Goal: Information Seeking & Learning: Check status

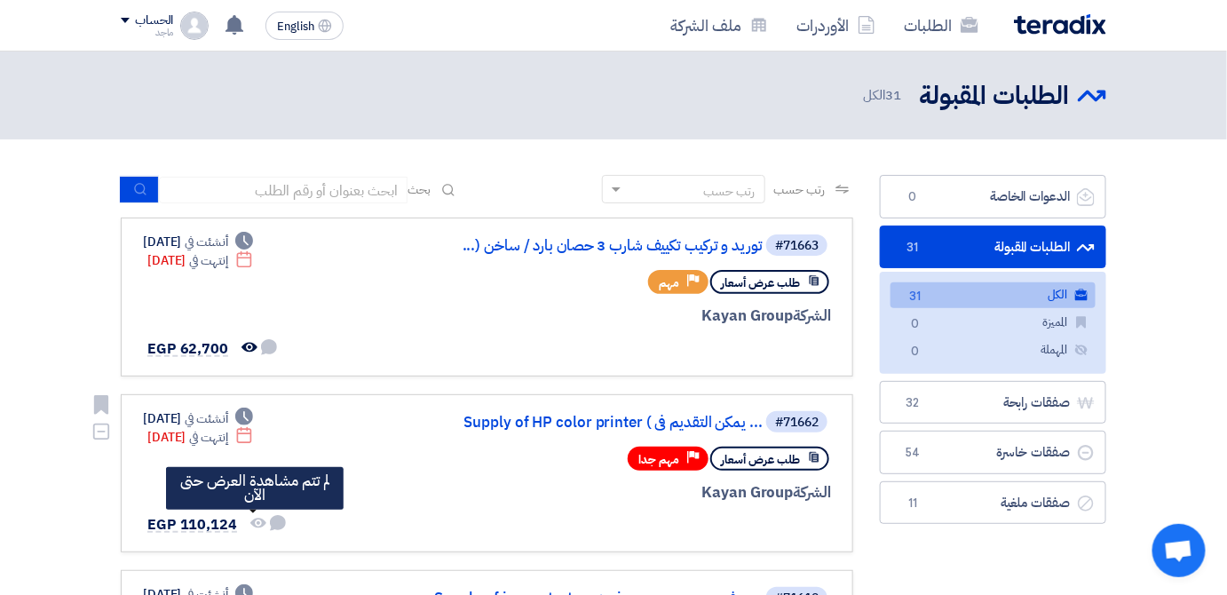
click at [253, 519] on icon "لم تتم مشاهدة العرض حتى الآن" at bounding box center [258, 523] width 16 height 16
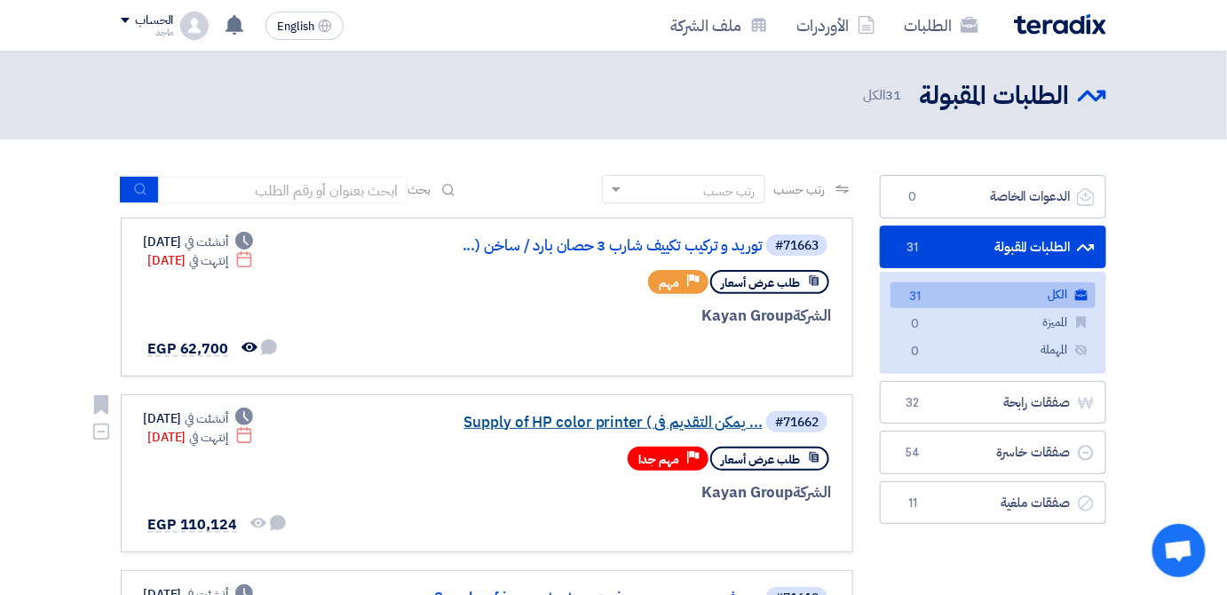
click at [684, 419] on link "Supply of HP color printer ( يمكن التقديم فى ..." at bounding box center [584, 422] width 355 height 16
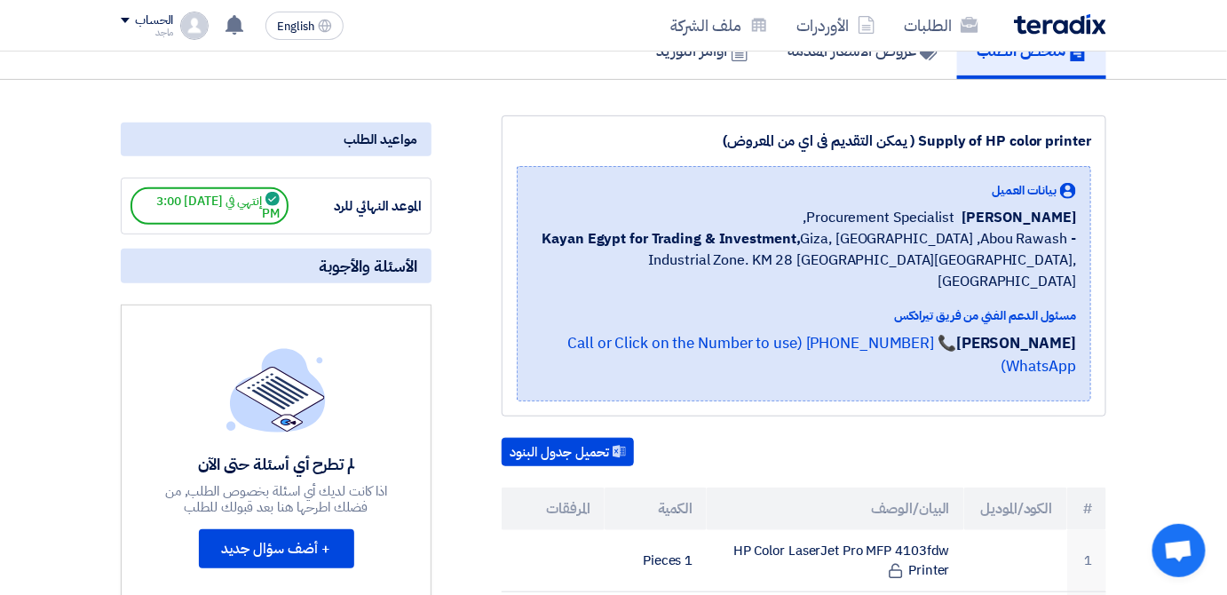
scroll to position [147, 0]
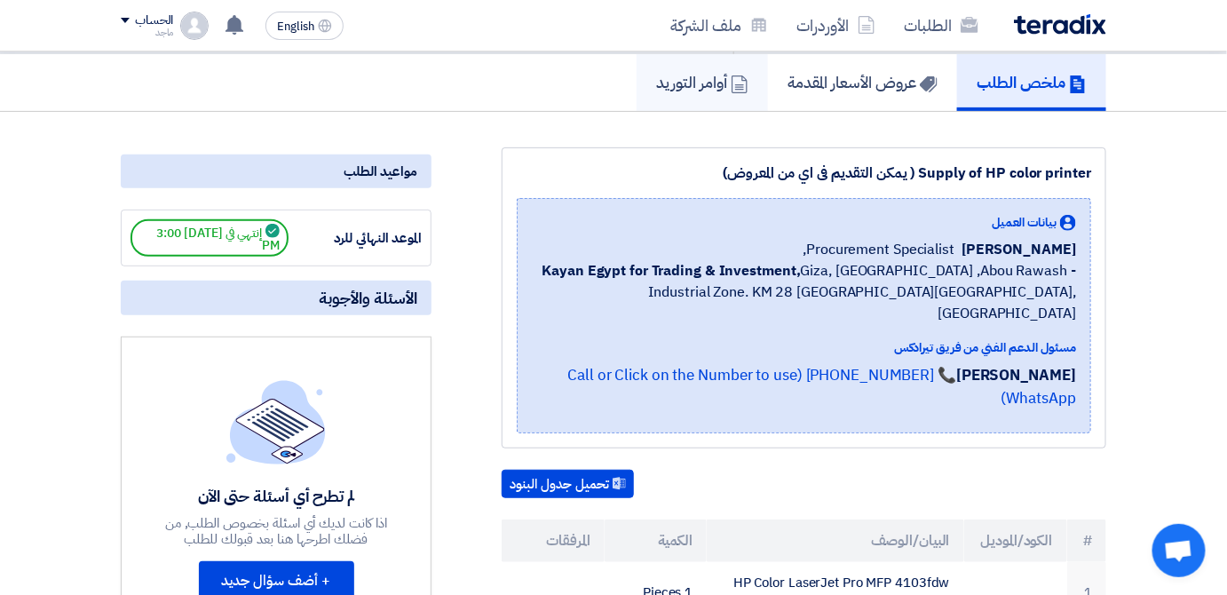
click at [671, 83] on h5 "أوامر التوريد" at bounding box center [702, 82] width 92 height 20
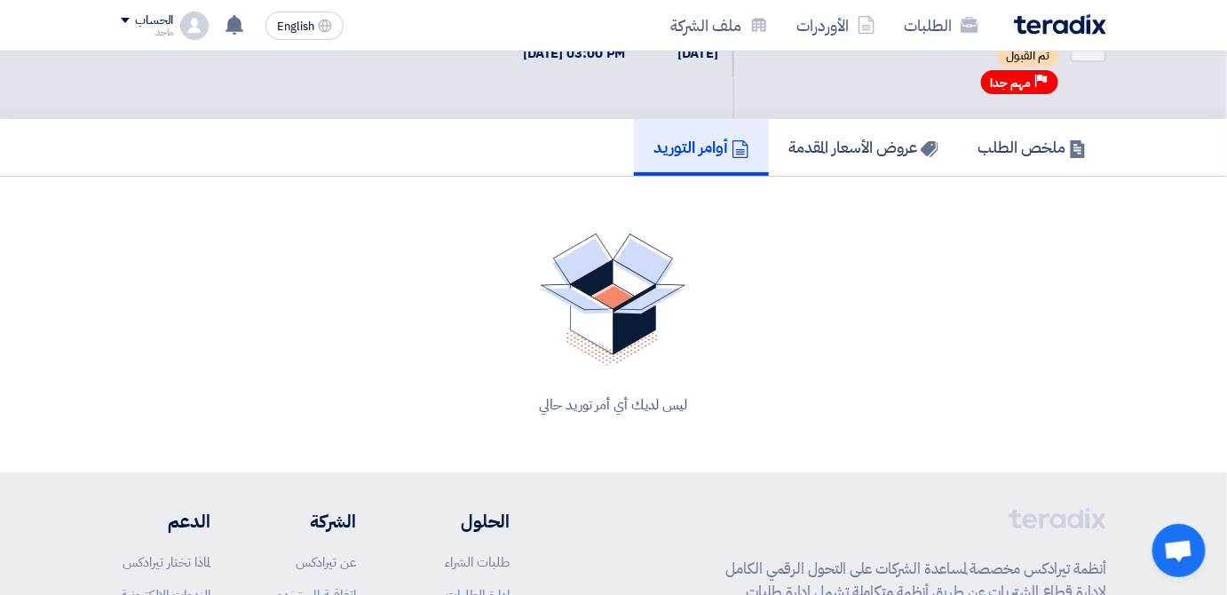
scroll to position [80, 0]
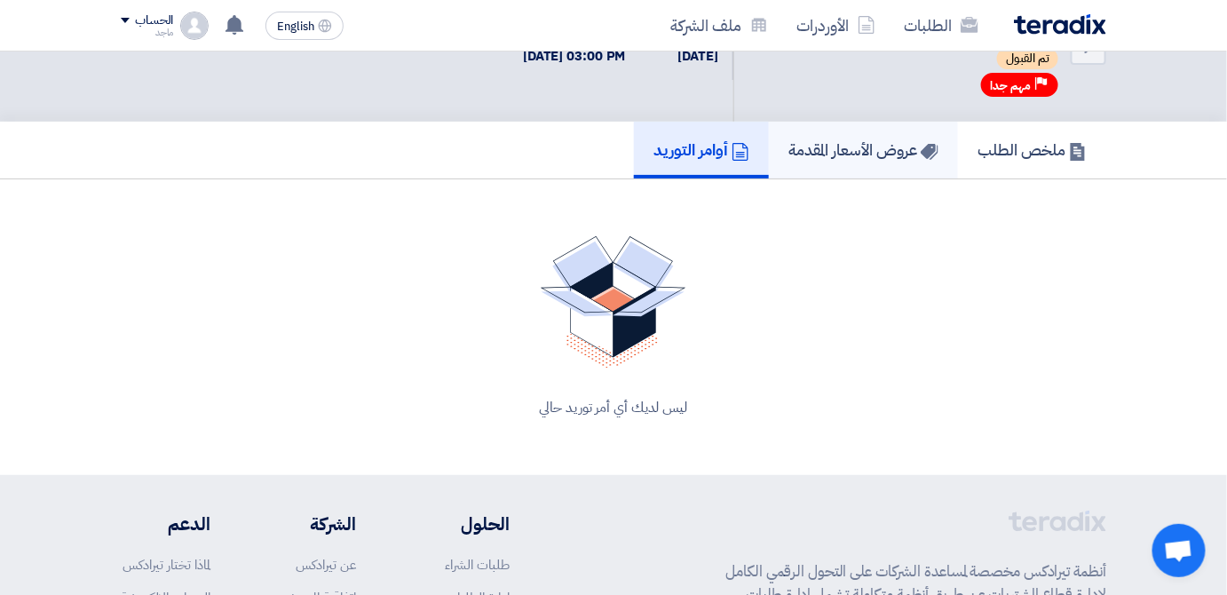
click at [852, 147] on h5 "عروض الأسعار المقدمة" at bounding box center [863, 149] width 150 height 20
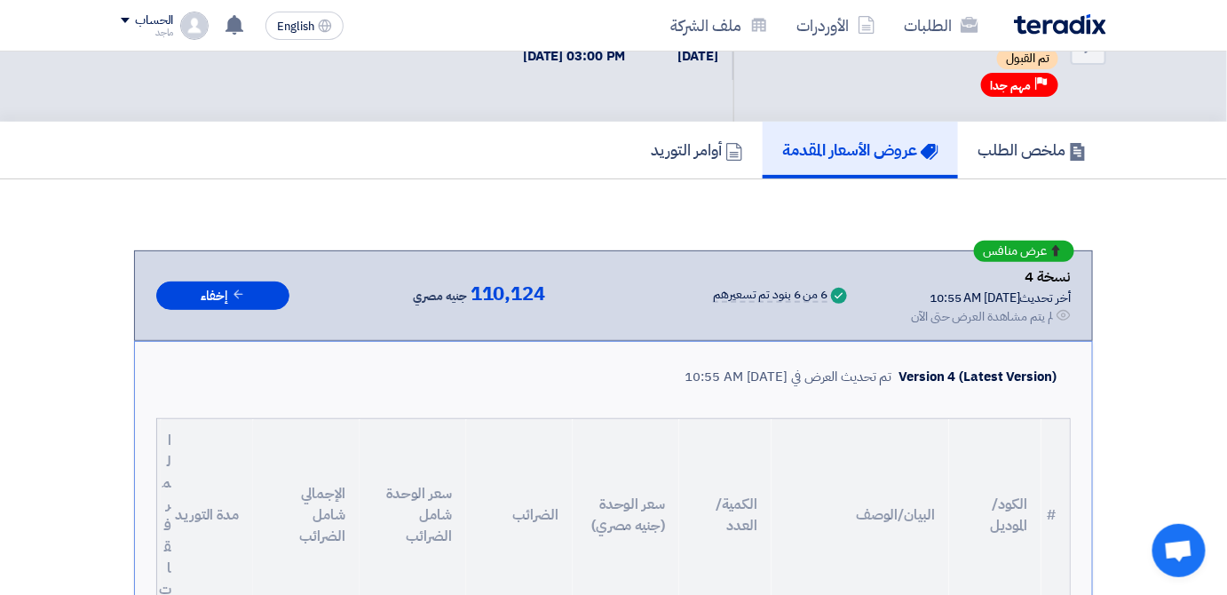
scroll to position [600, 0]
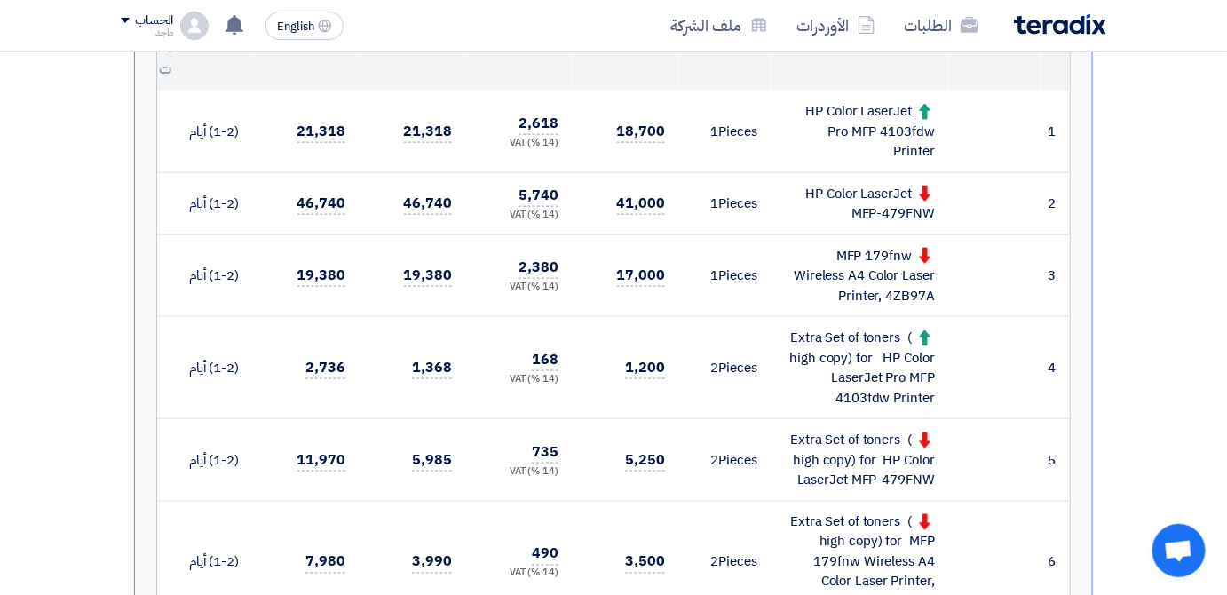
click at [829, 154] on div "HP Color LaserJet Pro MFP 4103fdw Printer" at bounding box center [859, 131] width 149 height 60
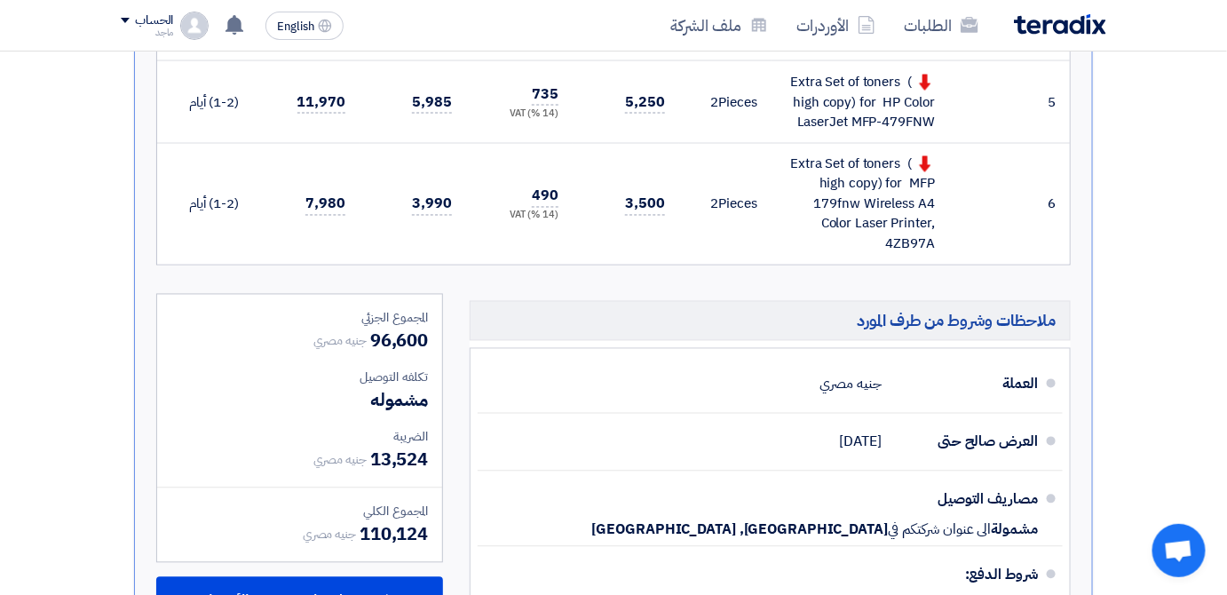
scroll to position [960, 0]
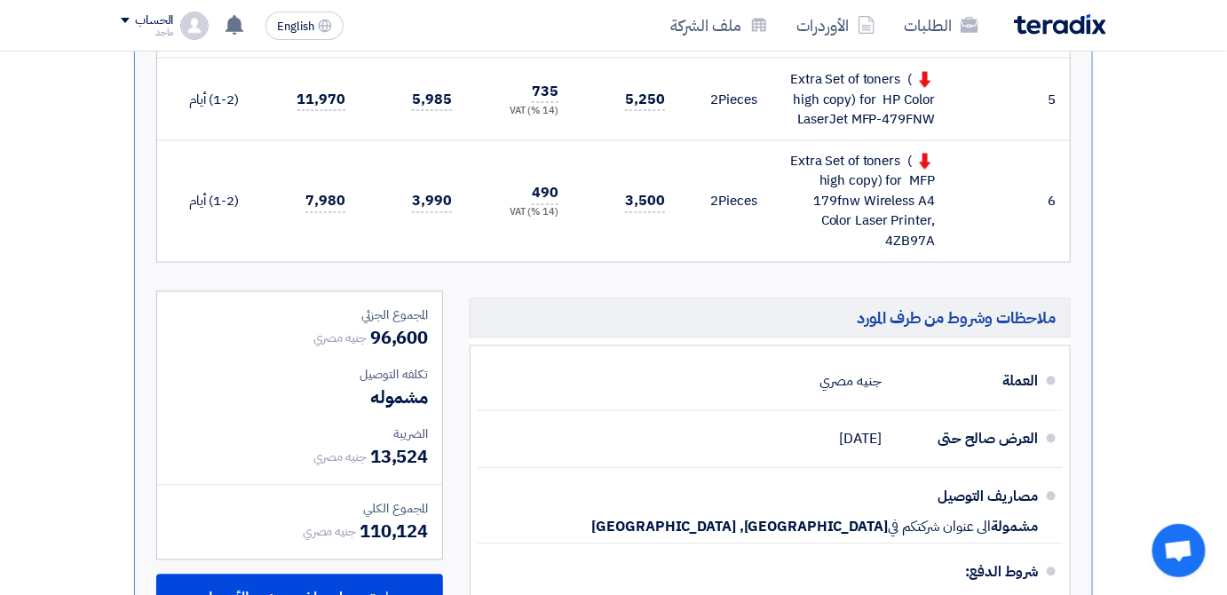
drag, startPoint x: 1222, startPoint y: 290, endPoint x: 1233, endPoint y: 304, distance: 17.0
click at [1226, 304] on html "الطلبات الأوردرات ملف الشركة English EN تم نشر طلب عروض أسعار جديد - شاهد التفا…" at bounding box center [613, 262] width 1227 height 2444
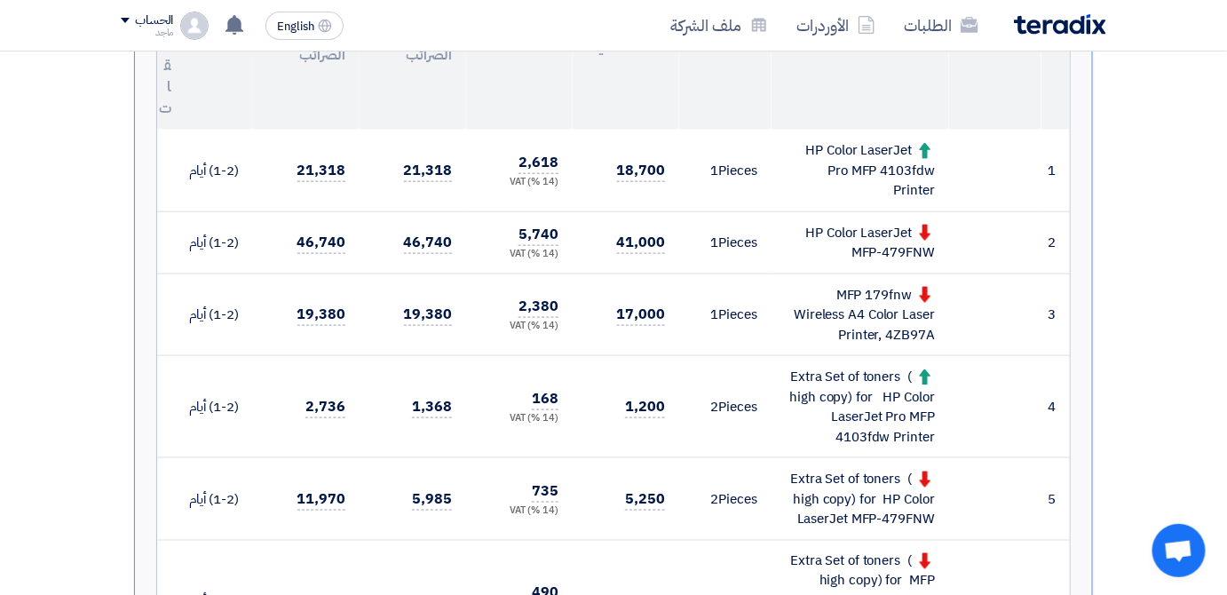
scroll to position [558, 0]
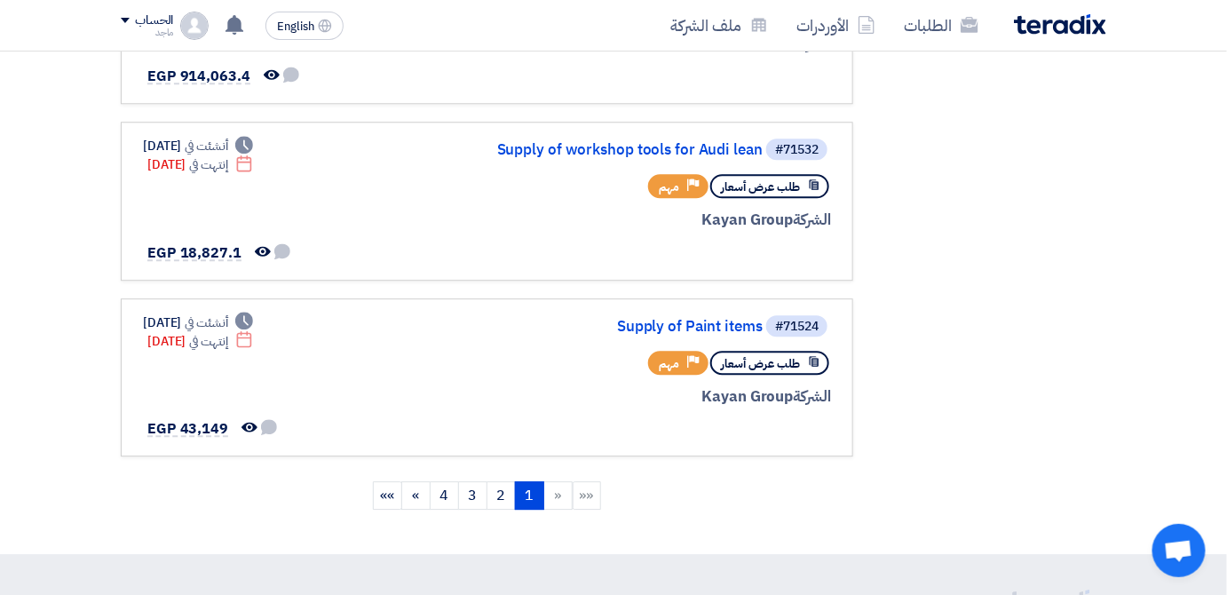
scroll to position [1517, 0]
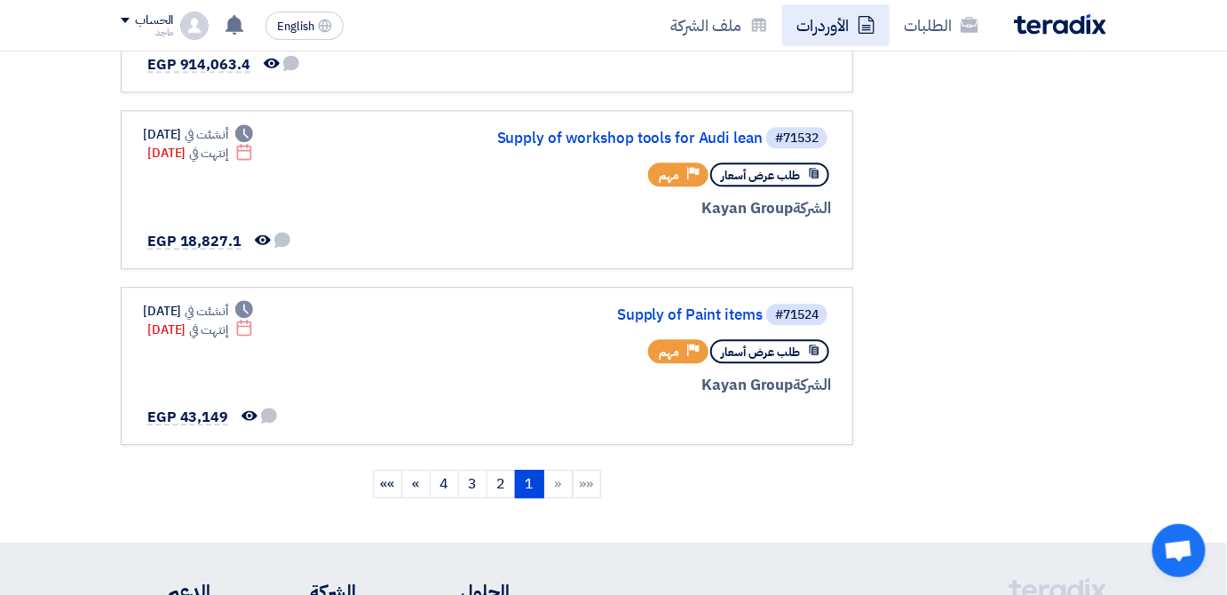
click at [810, 24] on link "الأوردرات" at bounding box center [835, 25] width 107 height 42
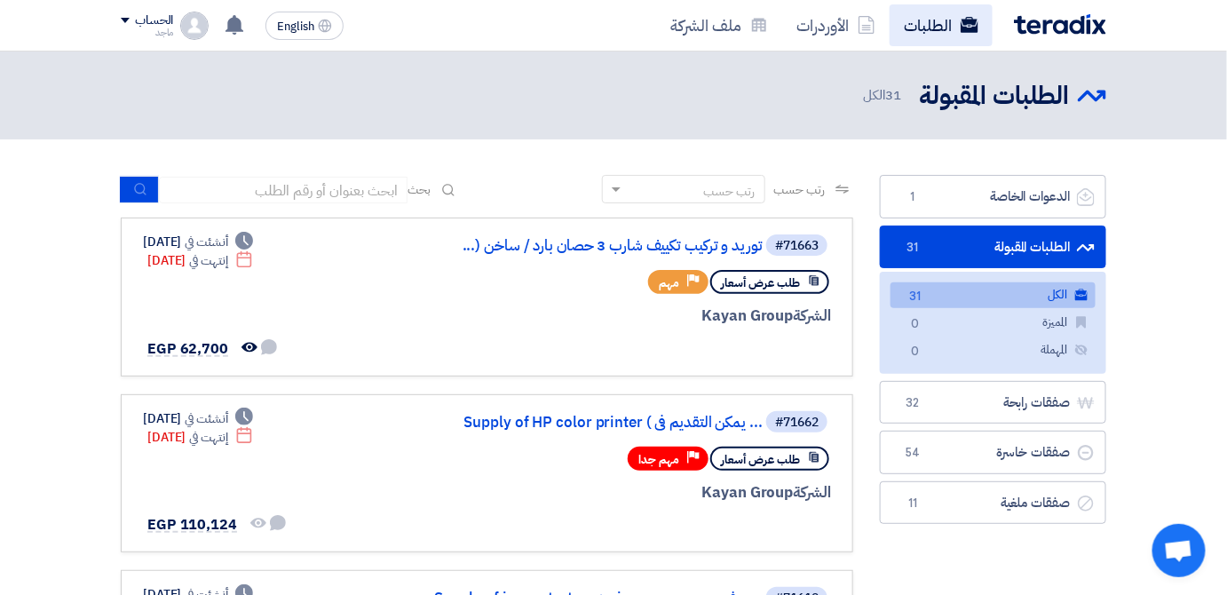
click at [955, 34] on link "الطلبات" at bounding box center [940, 25] width 103 height 42
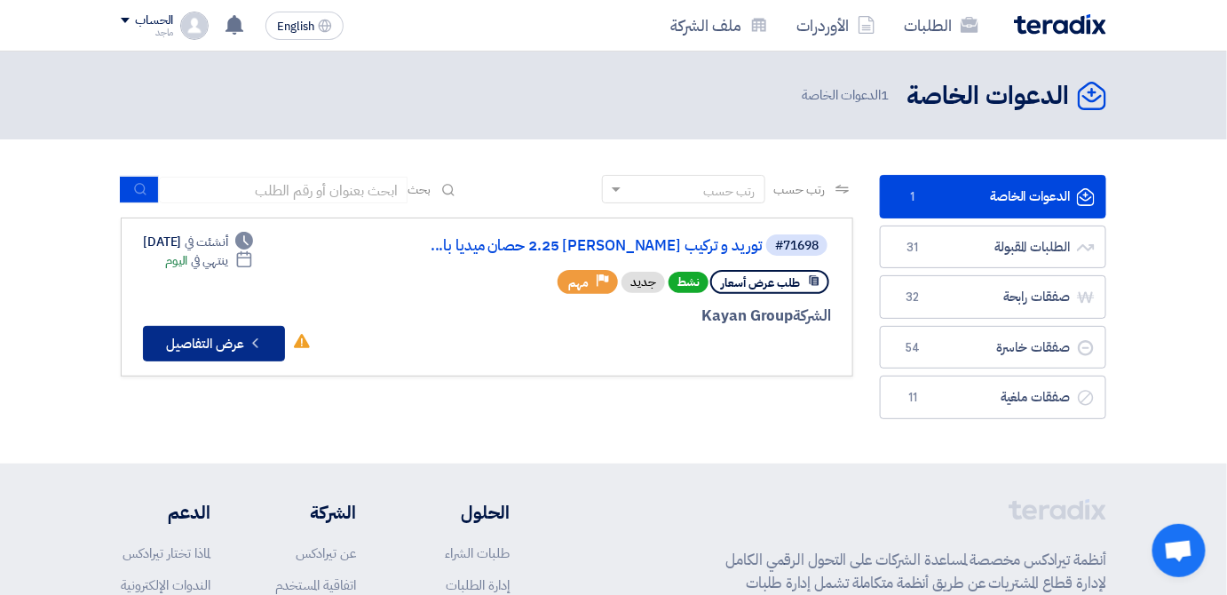
click at [214, 341] on button "Check details عرض التفاصيل" at bounding box center [214, 344] width 142 height 36
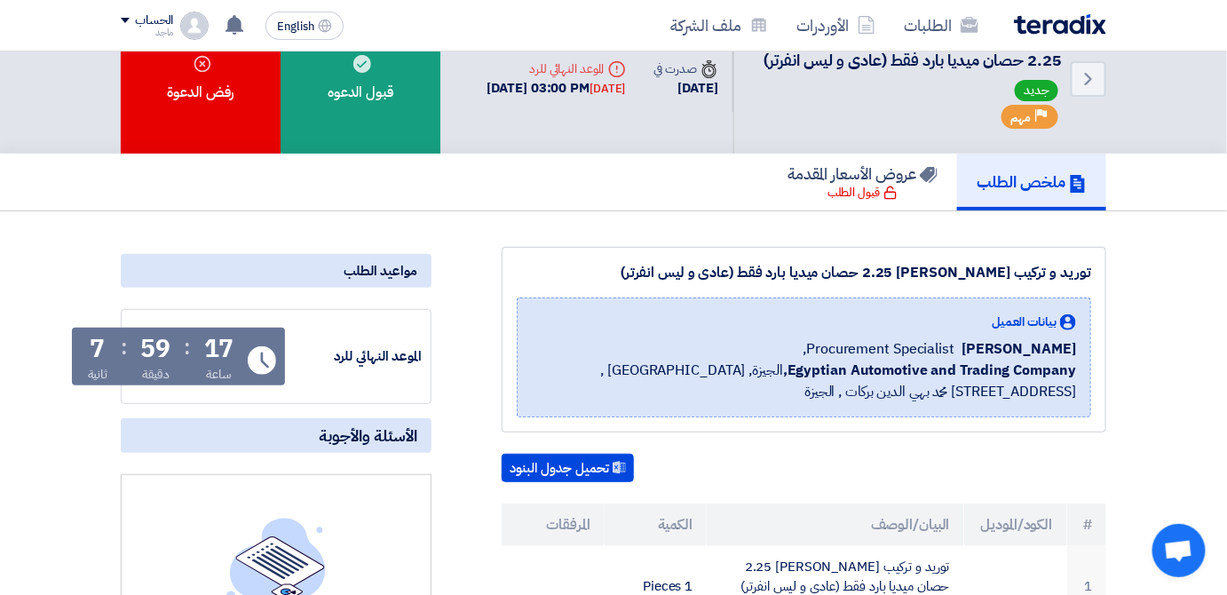
scroll to position [46, 0]
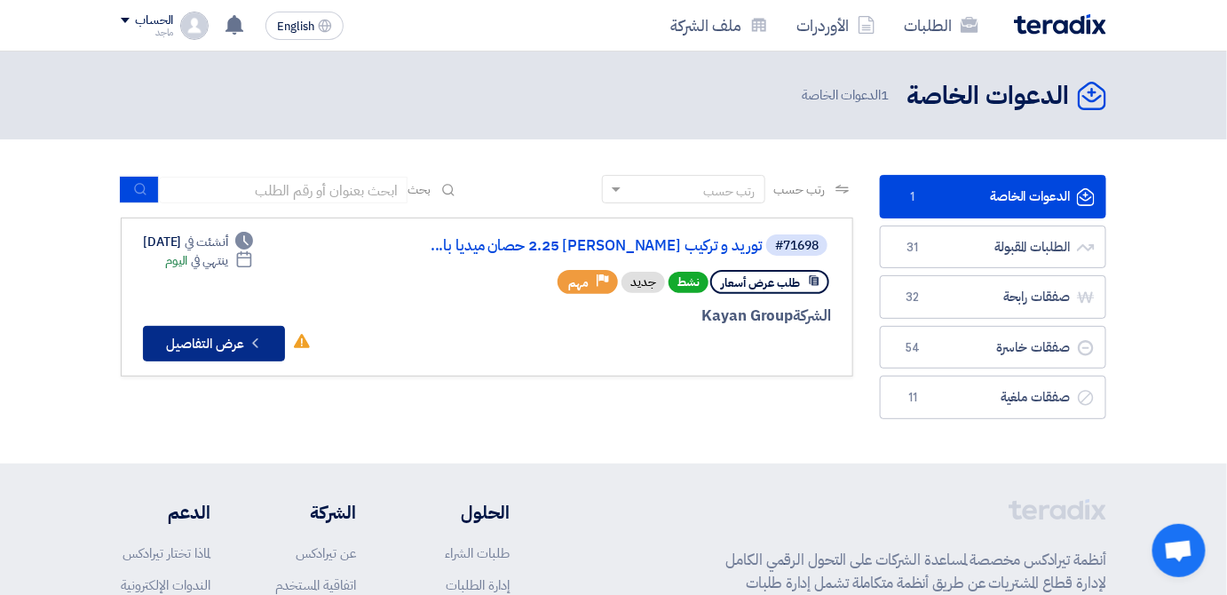
click at [181, 350] on button "Check details عرض التفاصيل" at bounding box center [214, 344] width 142 height 36
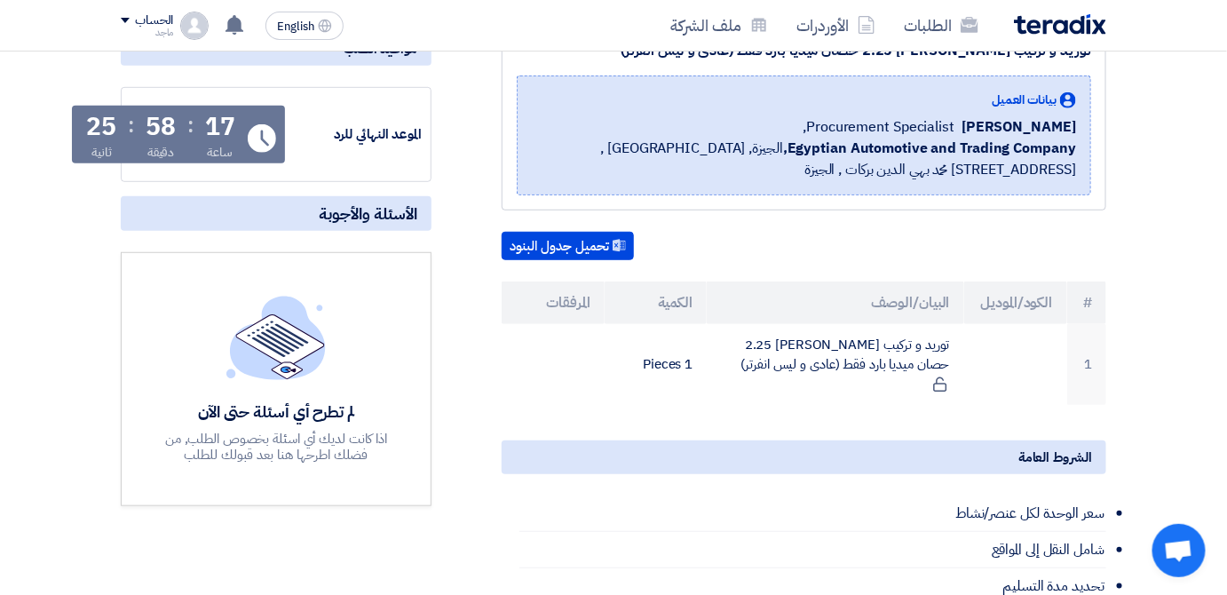
scroll to position [283, 0]
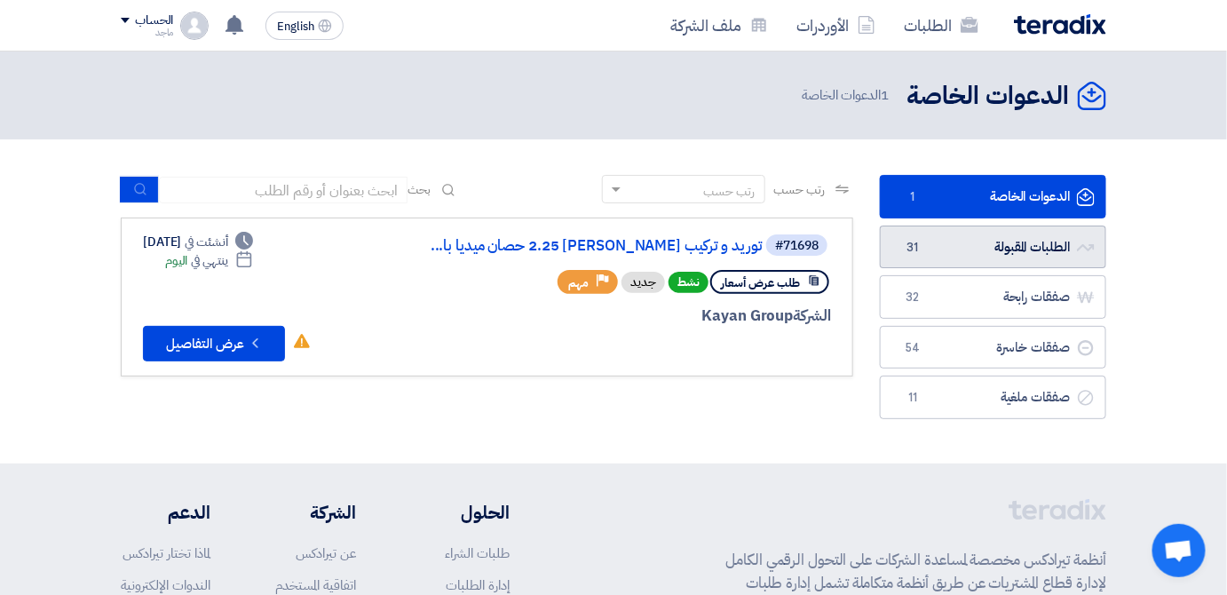
click at [999, 256] on link "الطلبات المقبولة الطلبات المقبولة 31" at bounding box center [993, 246] width 226 height 43
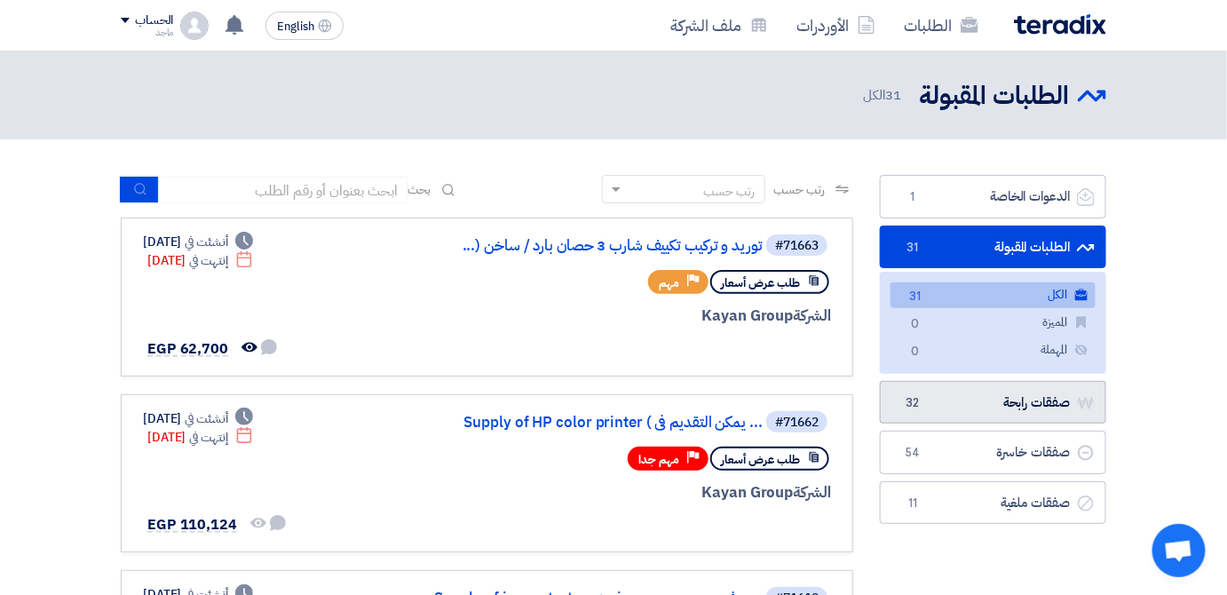
click at [950, 414] on link "صفقات رابحة صفقات رابحة 32" at bounding box center [993, 402] width 226 height 43
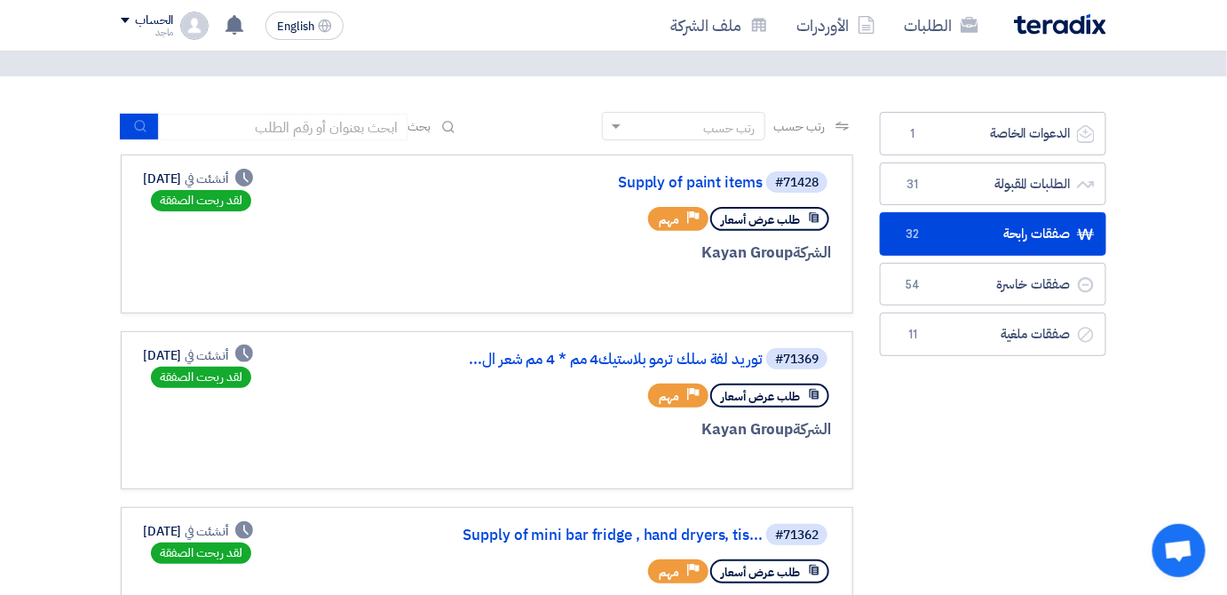
scroll to position [35, 0]
